Goal: Complete application form: Complete application form

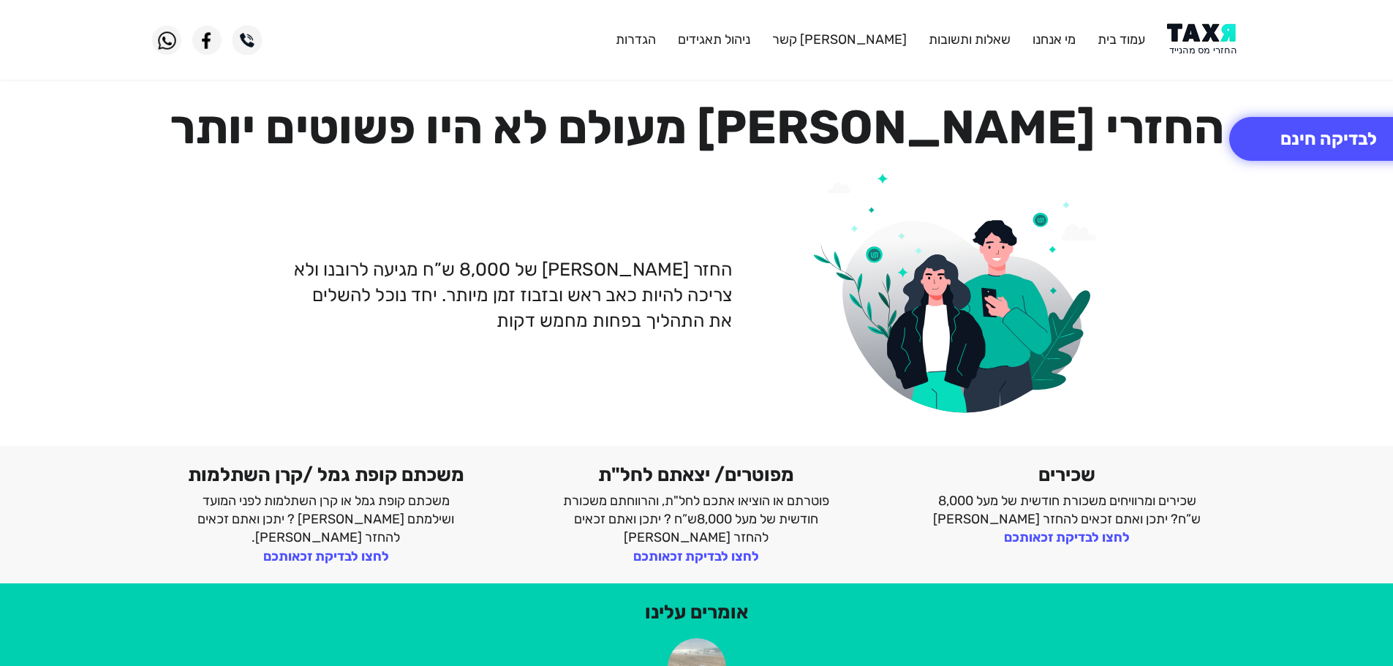
click at [1198, 43] on img at bounding box center [1204, 39] width 74 height 33
click at [1319, 147] on button "לבדיקה חינם" at bounding box center [1328, 139] width 199 height 44
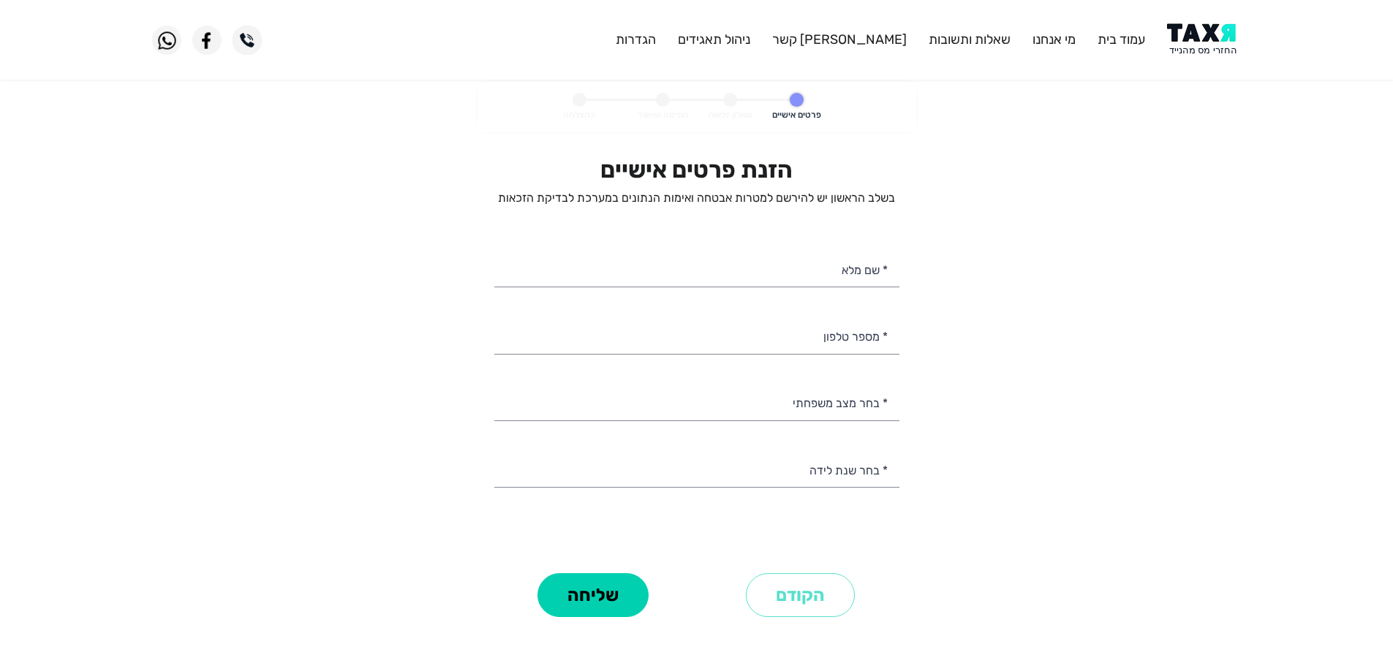
select select
click at [811, 340] on input "* מספר טלפון" at bounding box center [696, 335] width 405 height 37
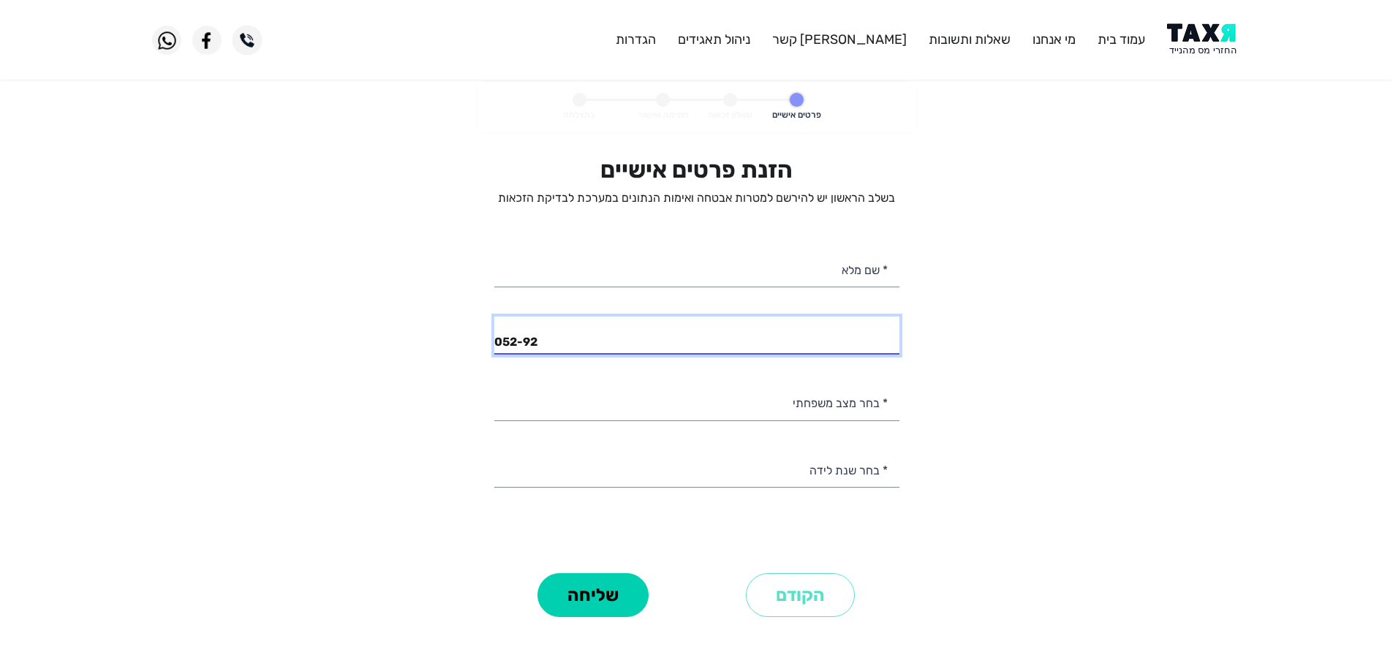
type input "052-924"
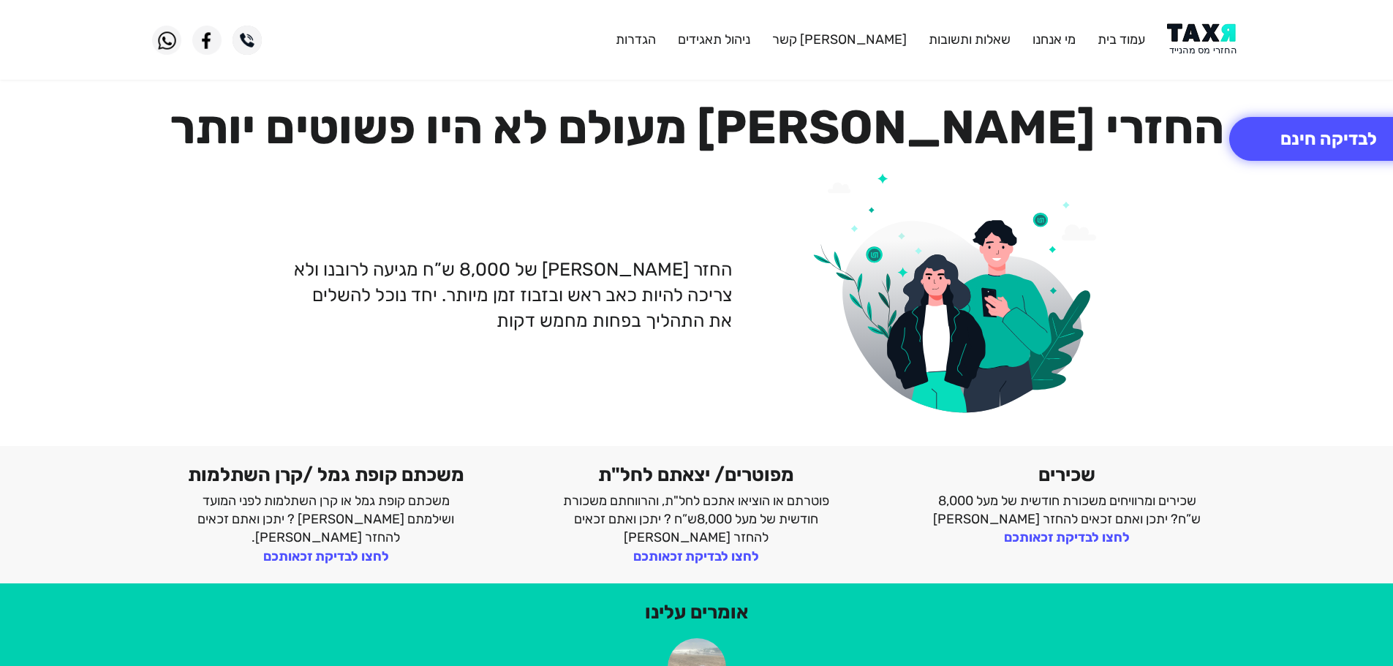
click at [1202, 34] on img at bounding box center [1204, 39] width 74 height 33
click at [1327, 135] on button "לבדיקה חינם" at bounding box center [1328, 139] width 199 height 44
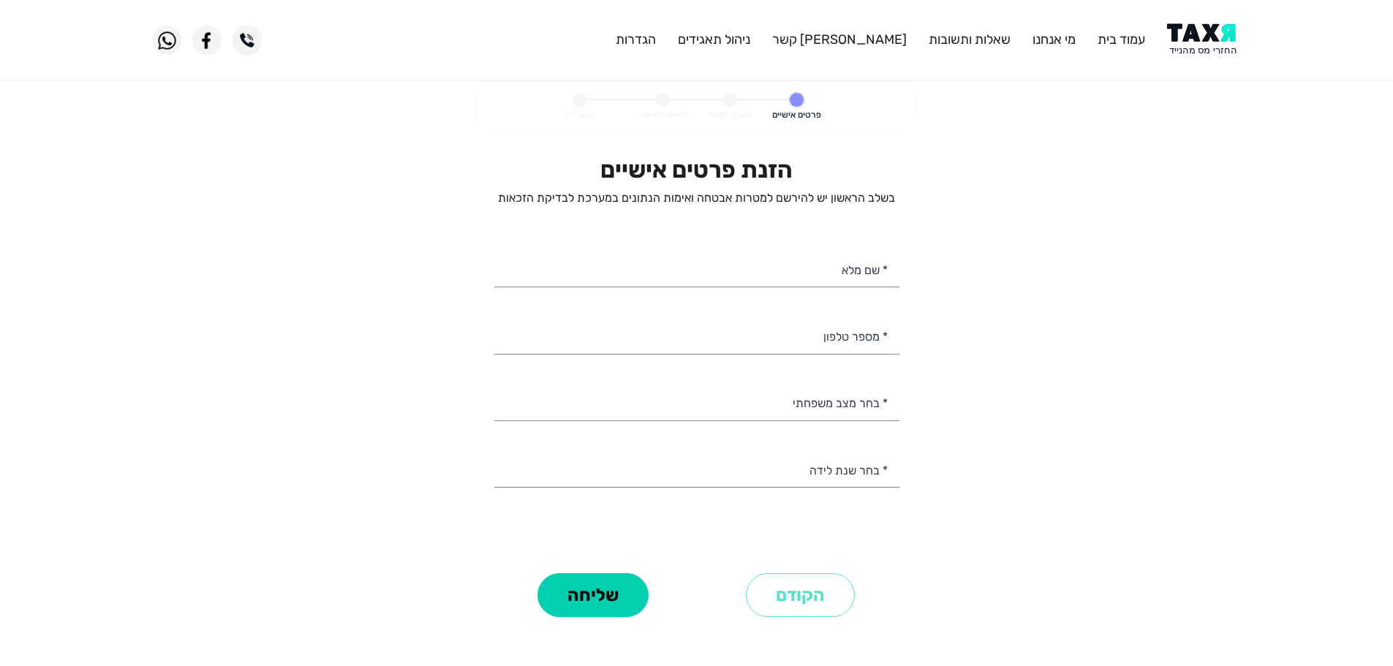
select select
click at [858, 329] on input "* מספר טלפון" at bounding box center [696, 335] width 405 height 37
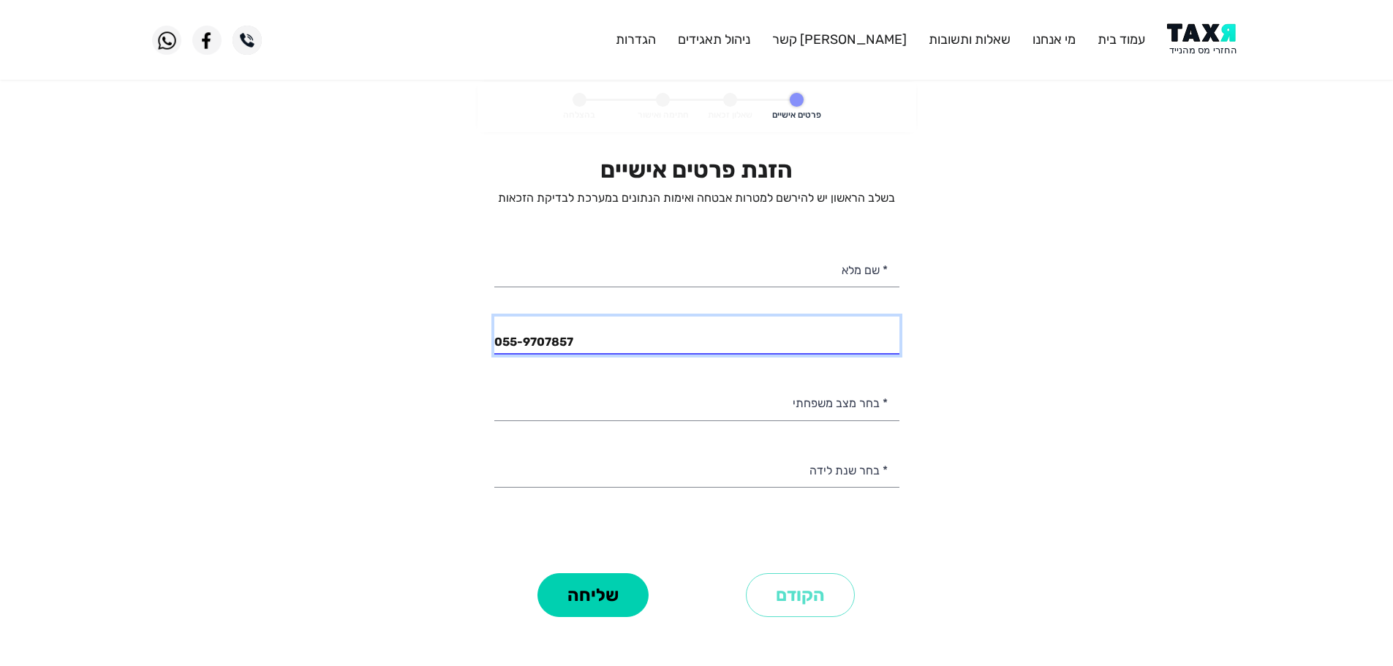
type input "055-9707857"
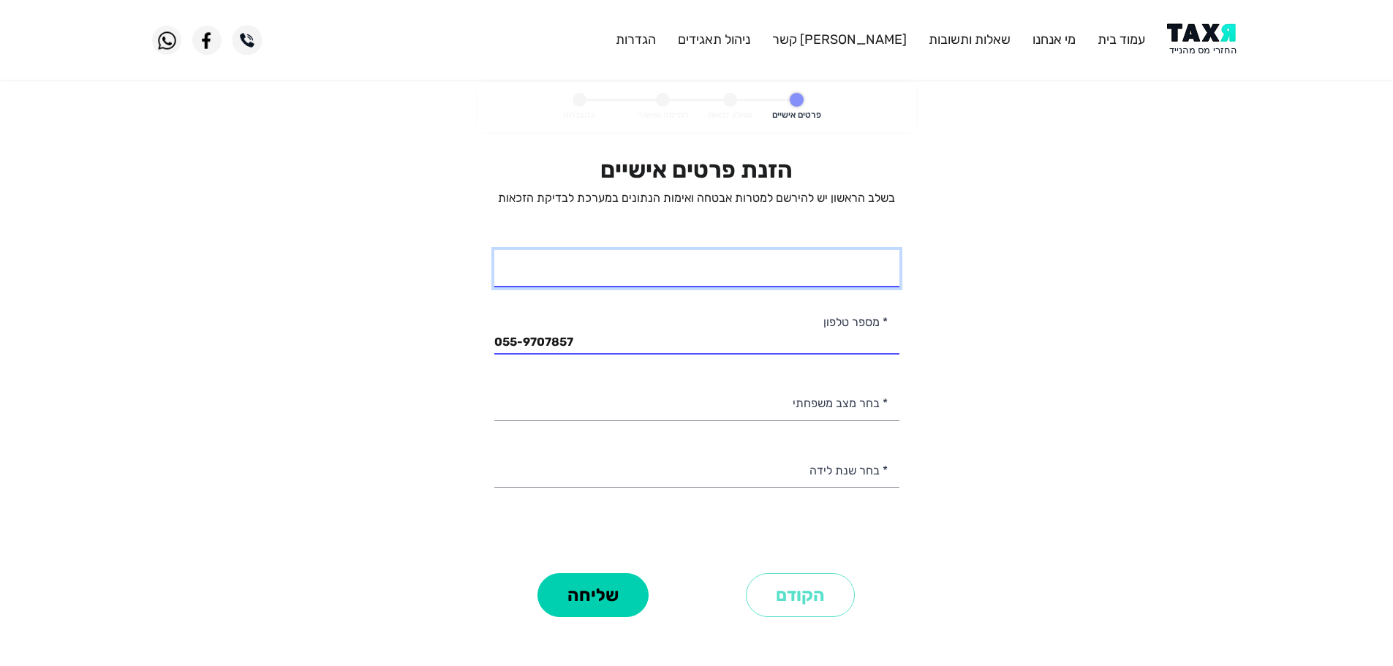
click at [843, 275] on input "* שם מלא" at bounding box center [696, 268] width 405 height 37
type input "שירה"
click at [693, 341] on input "055-9707857" at bounding box center [696, 335] width 405 height 37
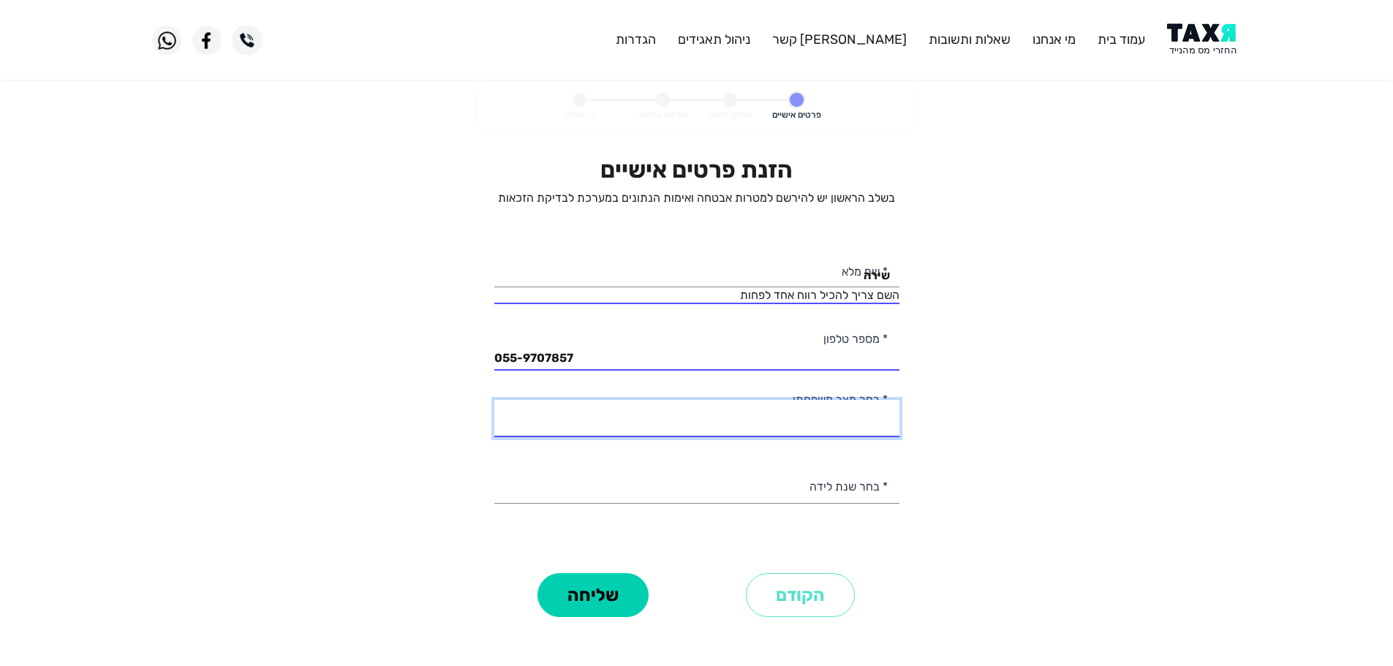
click at [773, 423] on select "רווק/ה נשוי/[PERSON_NAME]/ה אלמן/נה" at bounding box center [696, 418] width 405 height 37
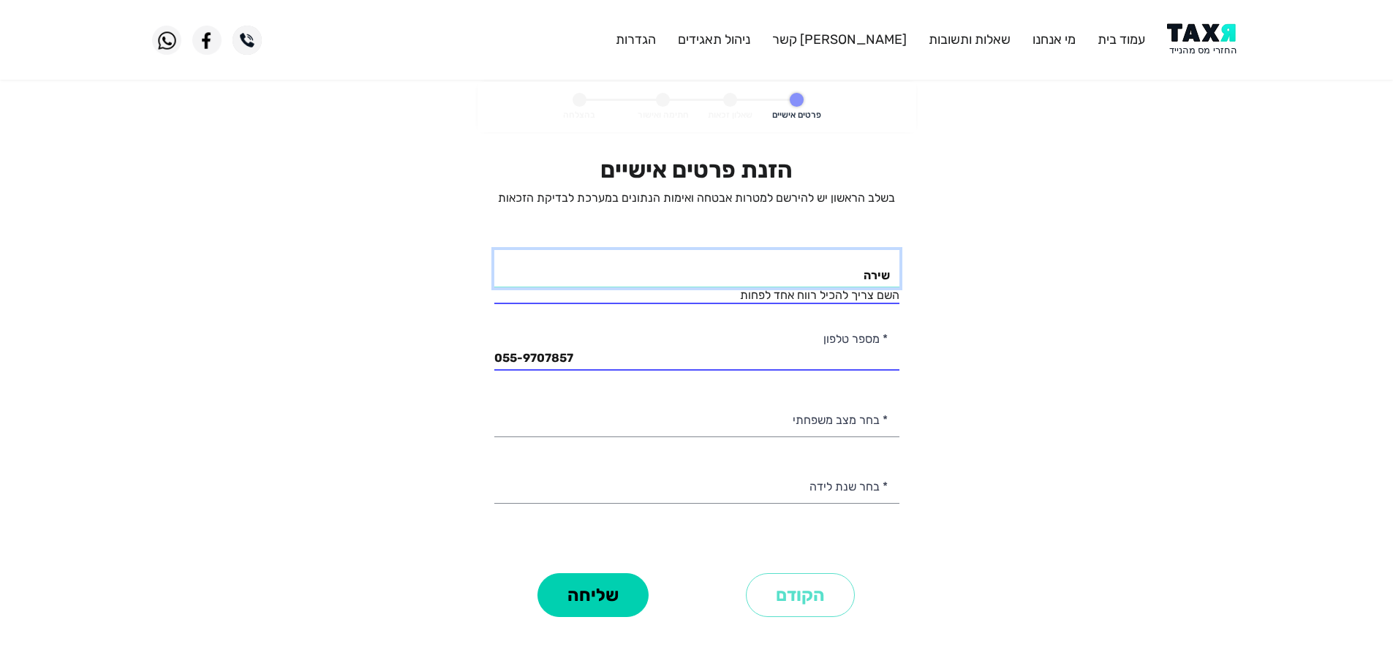
click at [827, 279] on input "שירה" at bounding box center [696, 268] width 405 height 37
click at [871, 496] on select "2003 2002 2001 2000 1999 1998 1997 1996 1995 1994 1993 1992 1991 1990 1989 1988…" at bounding box center [696, 484] width 405 height 37
click at [941, 243] on personal-details "פרטים אישיים שאלון זכאות חתימה ואישור בהצלחה הזנת פרטים אישיים בשלב הראשון יש ל…" at bounding box center [696, 372] width 1393 height 580
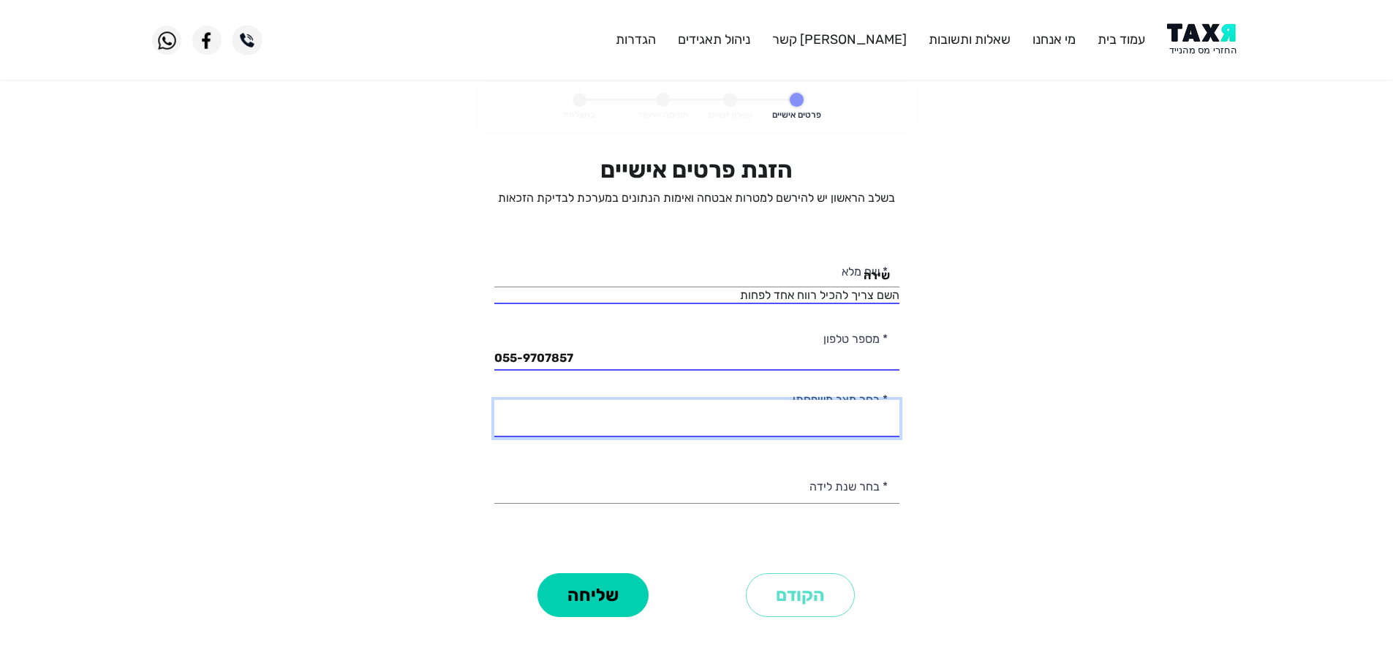
click at [848, 423] on select "רווק/ה נשוי/[PERSON_NAME]/ה אלמן/נה" at bounding box center [696, 418] width 405 height 37
select select "1: Single"
click at [494, 400] on select "רווק/ה נשוי/[PERSON_NAME]/ה אלמן/נה" at bounding box center [696, 418] width 405 height 37
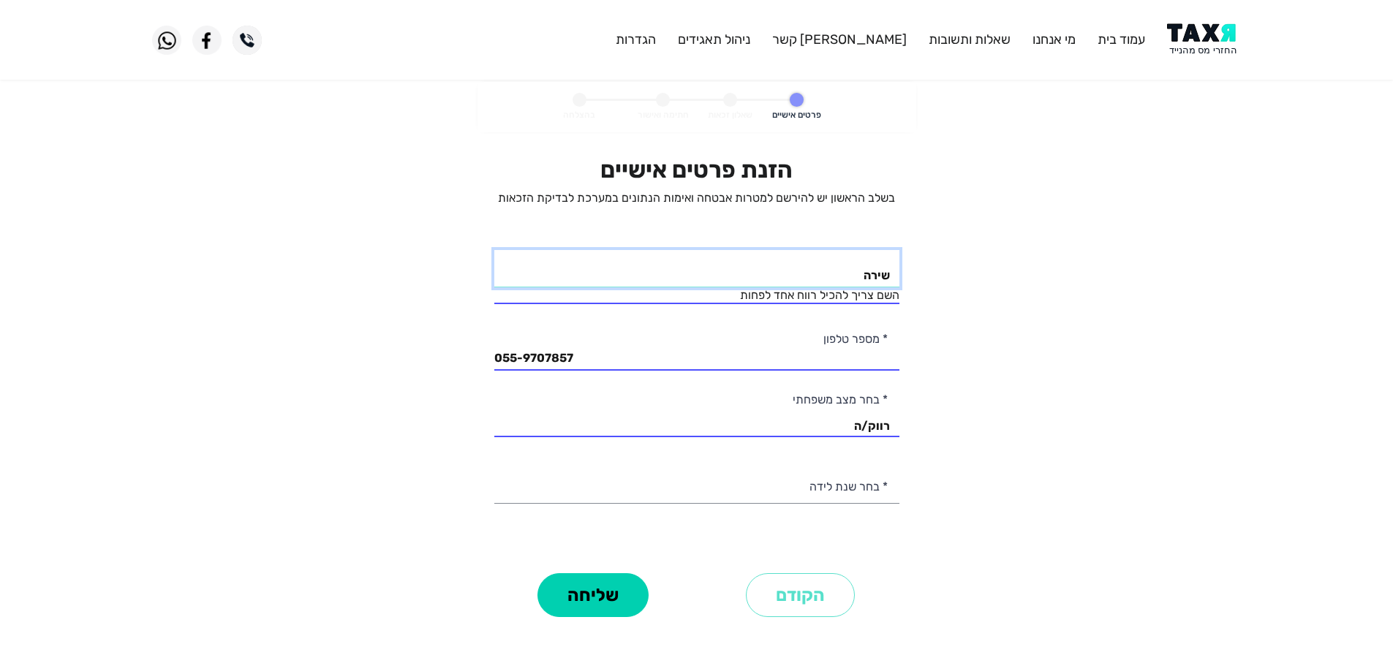
click at [852, 281] on input "שירה" at bounding box center [696, 268] width 405 height 37
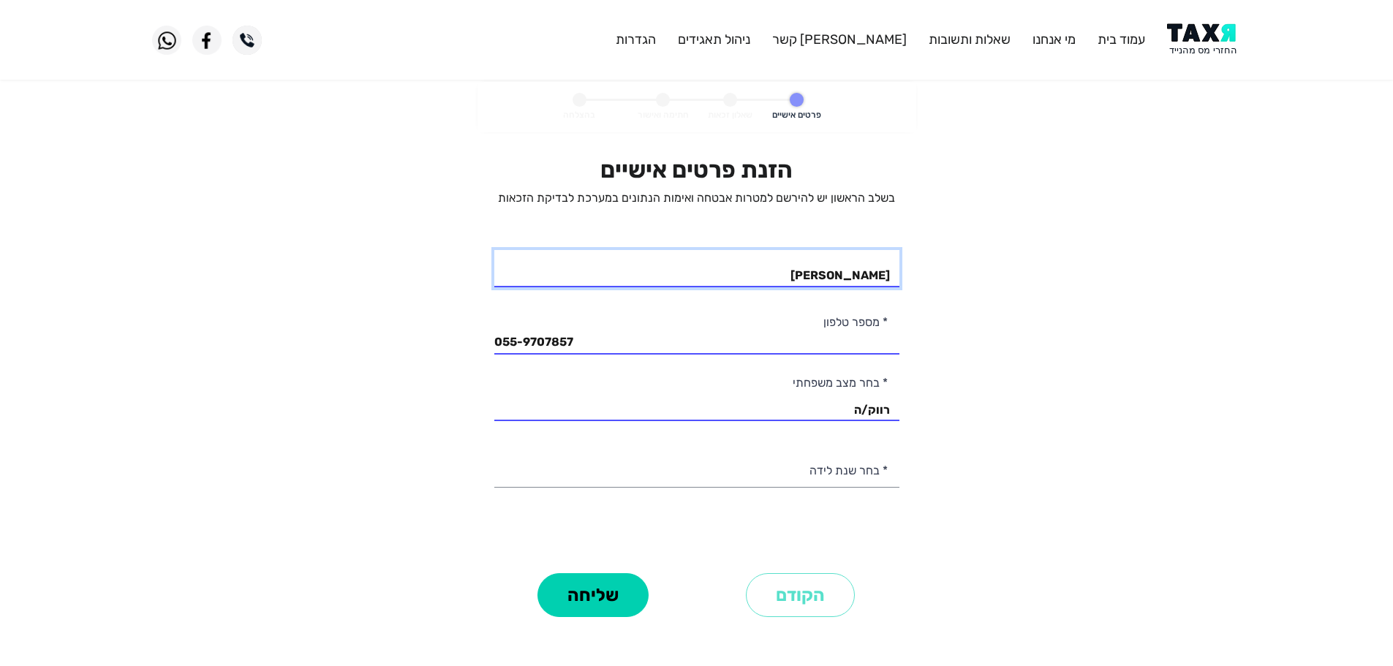
type input "[PERSON_NAME]"
drag, startPoint x: 867, startPoint y: 476, endPoint x: 873, endPoint y: 469, distance: 8.8
click at [866, 474] on select "2003 2002 2001 2000 1999 1998 1997 1996 1995 1994 1993 1992 1991 1990 1989 1988…" at bounding box center [696, 468] width 405 height 37
select select "2: 2002"
click at [494, 450] on select "2003 2002 2001 2000 1999 1998 1997 1996 1995 1994 1993 1992 1991 1990 1989 1988…" at bounding box center [696, 468] width 405 height 37
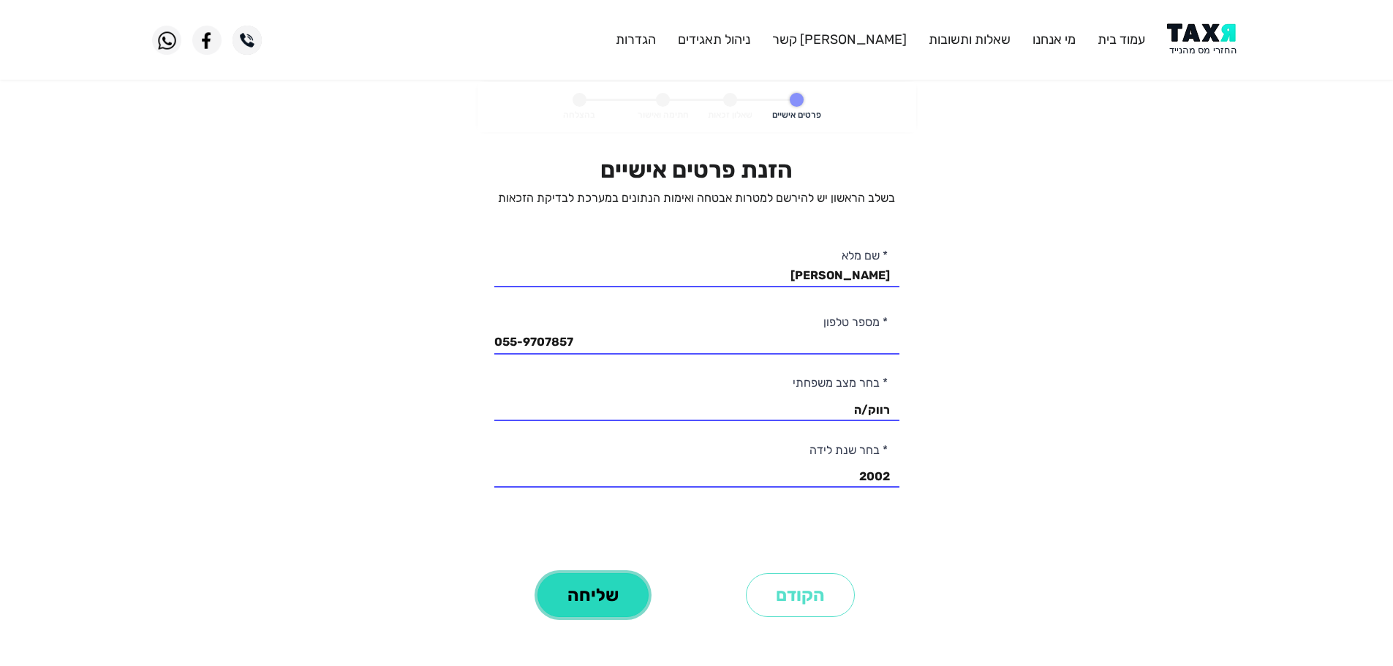
click at [589, 593] on button "שליחה" at bounding box center [592, 595] width 111 height 44
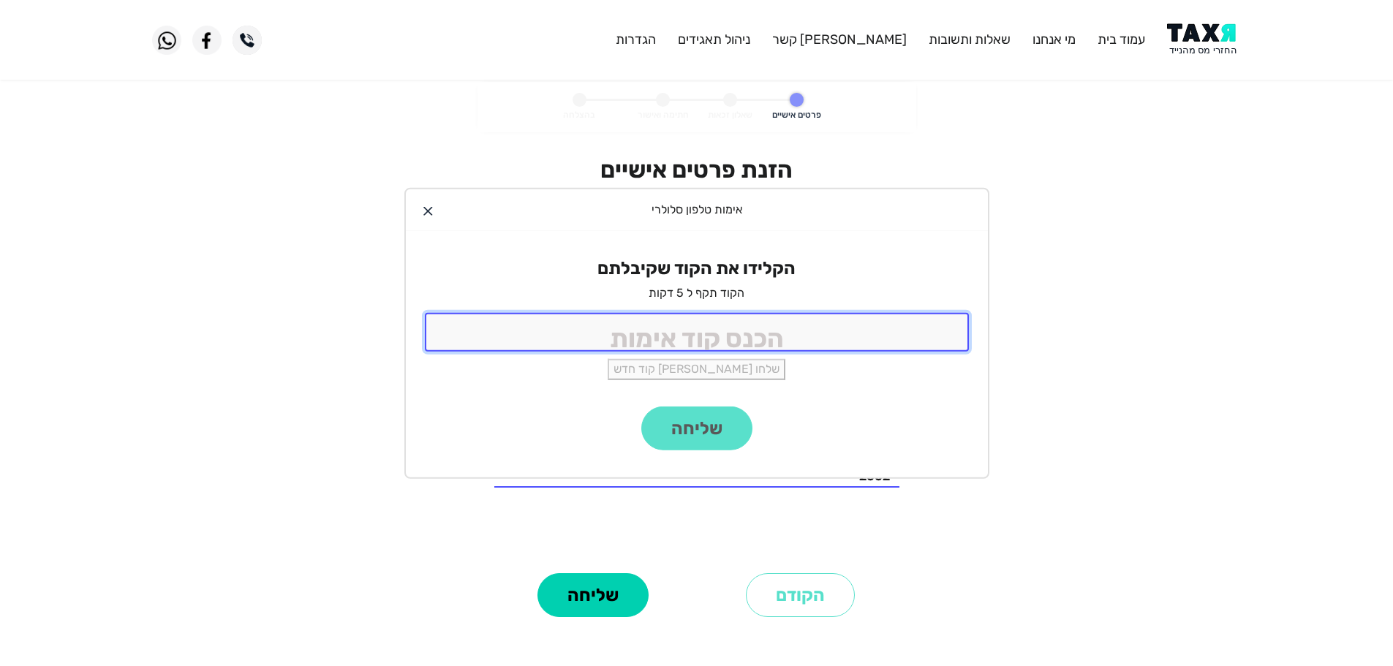
click at [804, 338] on input "tel" at bounding box center [697, 332] width 544 height 39
type input "9988"
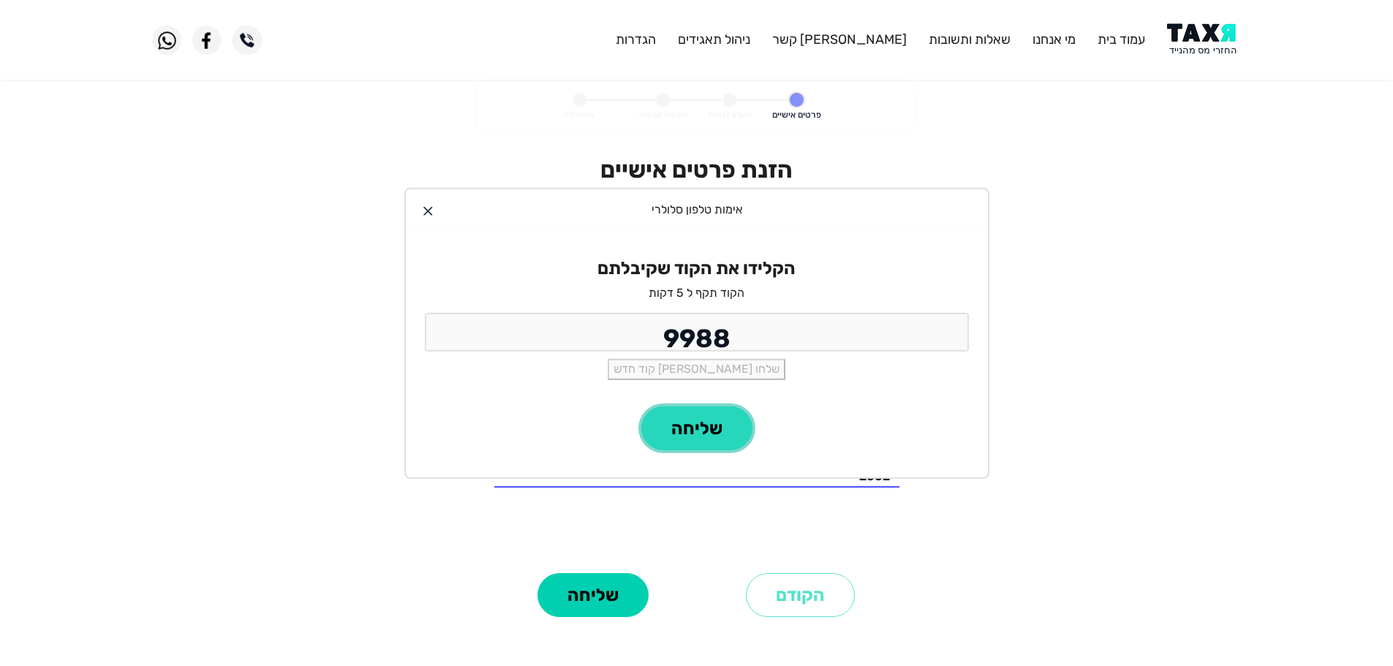
click at [726, 421] on button "שליחה" at bounding box center [696, 428] width 111 height 44
